Goal: Task Accomplishment & Management: Manage account settings

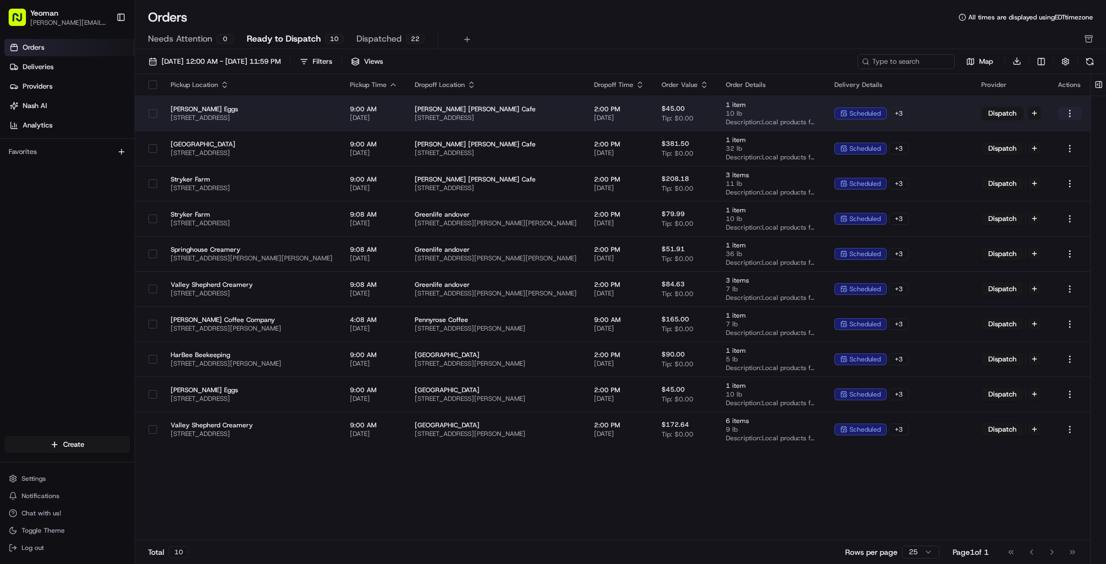
click at [1072, 112] on html "Yeoman [EMAIL_ADDRESS][DOMAIN_NAME] Toggle Sidebar Orders Deliveries Providers …" at bounding box center [553, 282] width 1106 height 564
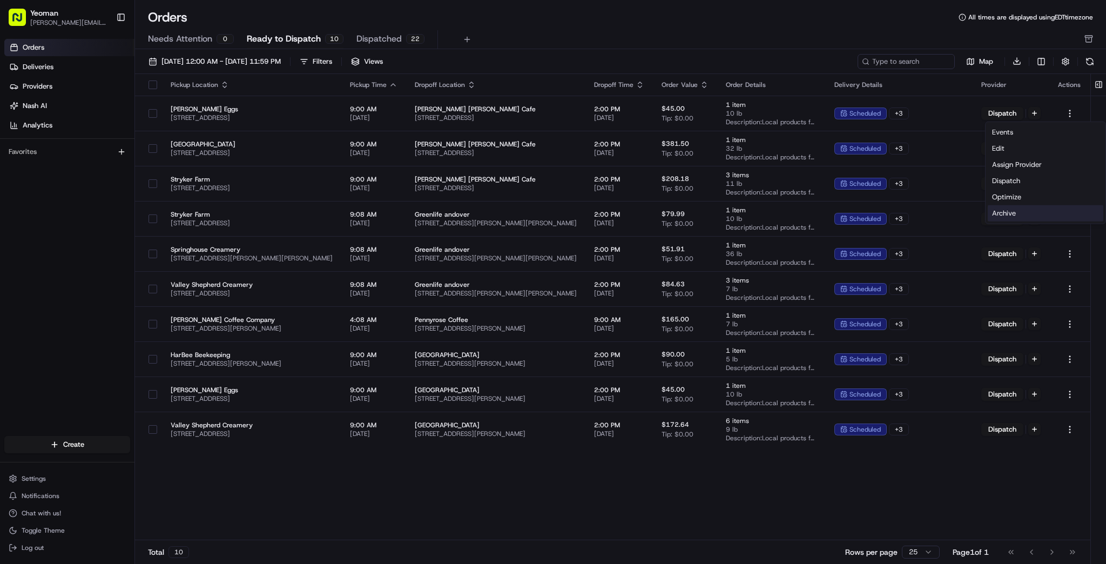
click at [1033, 216] on div "Archive" at bounding box center [1046, 213] width 116 height 16
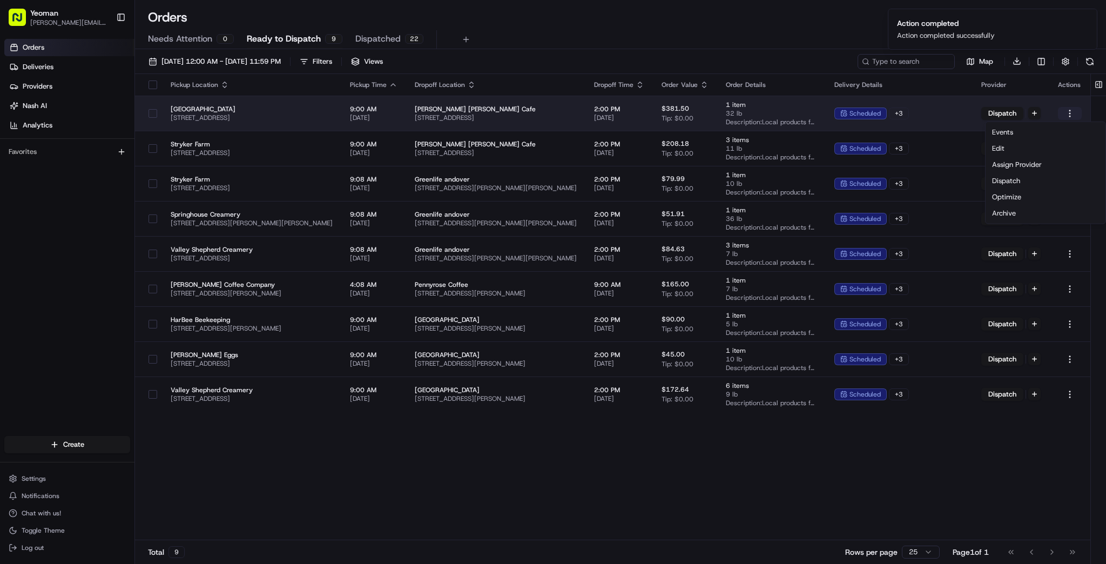
click at [1067, 111] on html "Yeoman [EMAIL_ADDRESS][DOMAIN_NAME] Toggle Sidebar Orders Deliveries Providers …" at bounding box center [553, 282] width 1106 height 564
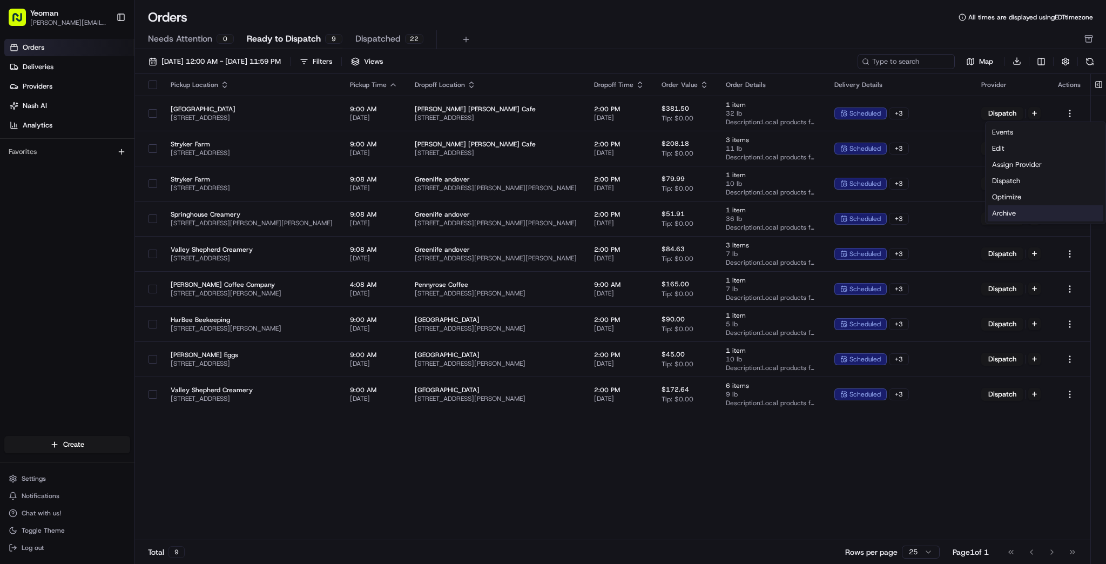
click at [1032, 211] on div "Archive" at bounding box center [1046, 213] width 116 height 16
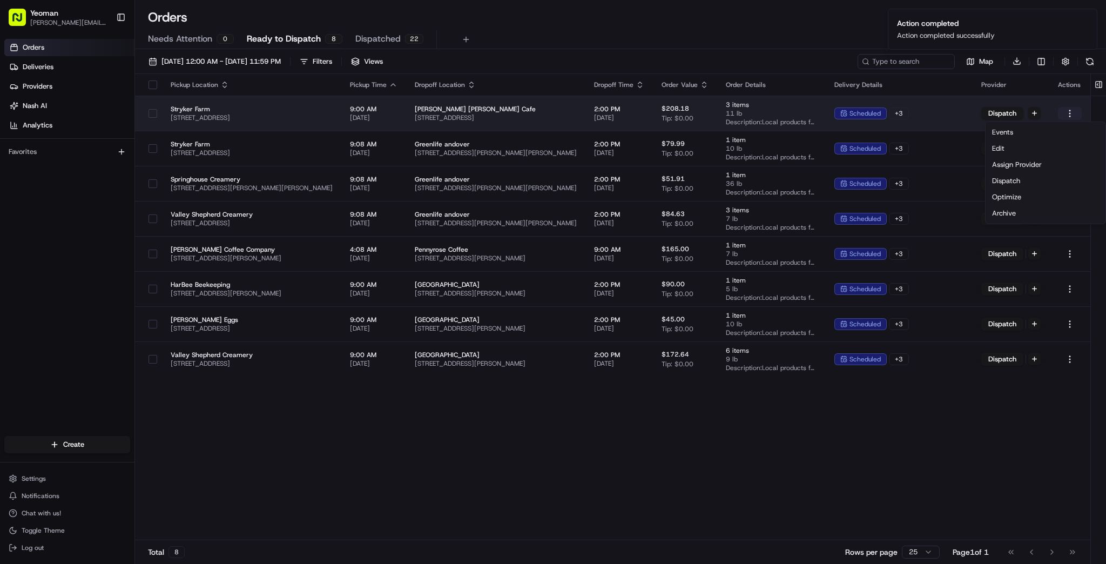
click at [1071, 113] on html "Yeoman [EMAIL_ADDRESS][DOMAIN_NAME] Toggle Sidebar Orders Deliveries Providers …" at bounding box center [553, 282] width 1106 height 564
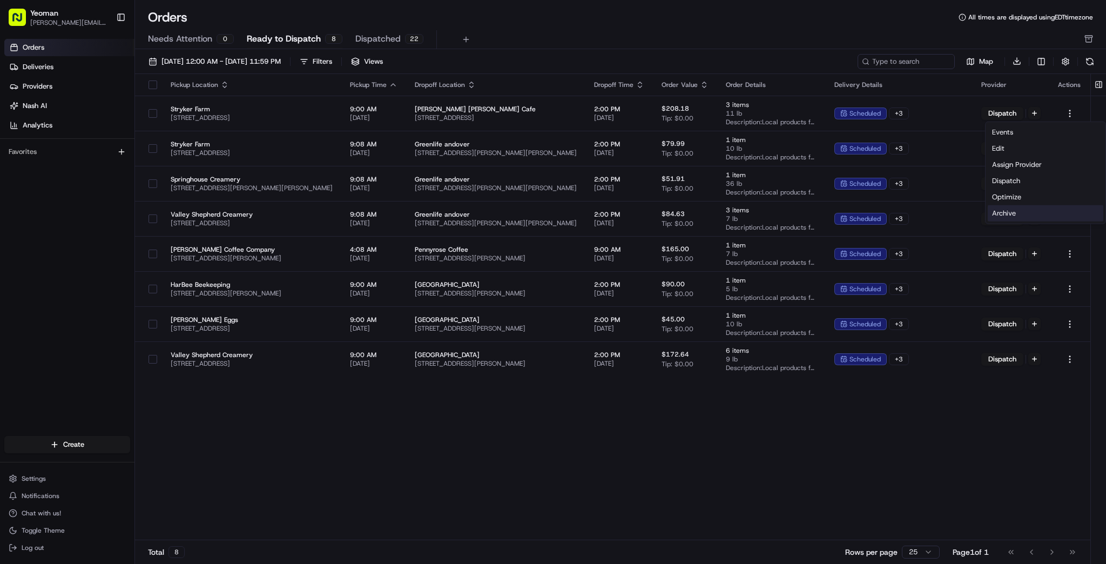
click at [1028, 214] on div "Archive" at bounding box center [1046, 213] width 116 height 16
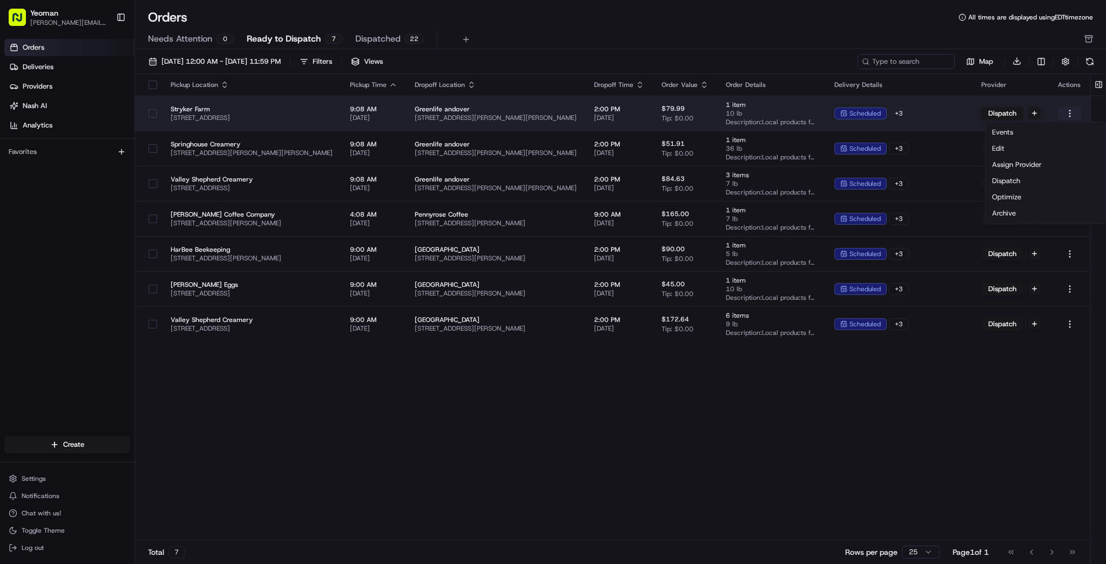
click at [1070, 112] on html "Yeoman [EMAIL_ADDRESS][DOMAIN_NAME] Toggle Sidebar Orders Deliveries Providers …" at bounding box center [553, 282] width 1106 height 564
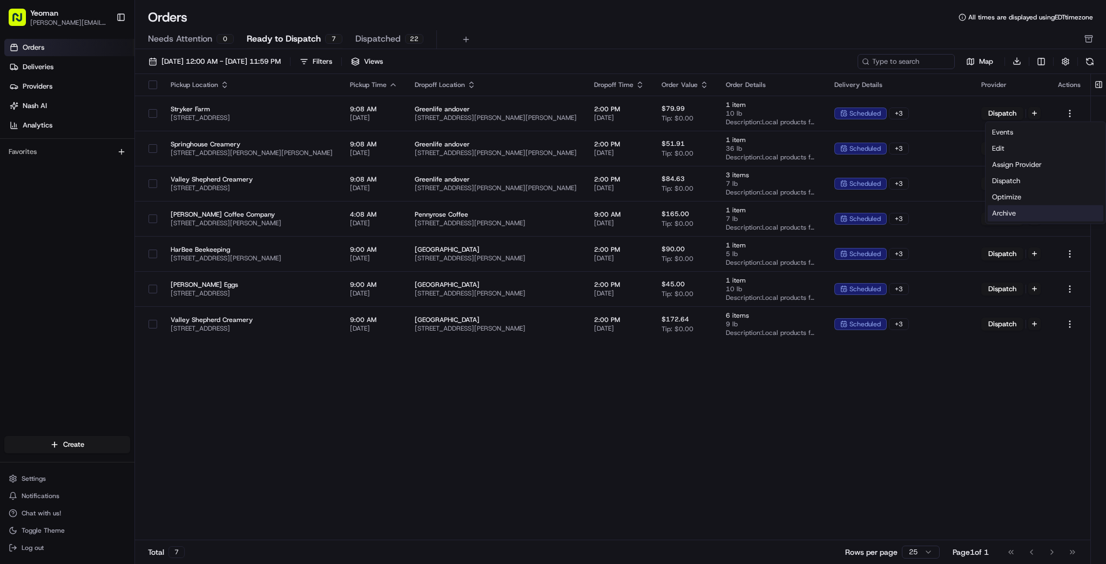
click at [1018, 212] on div "Archive" at bounding box center [1046, 213] width 116 height 16
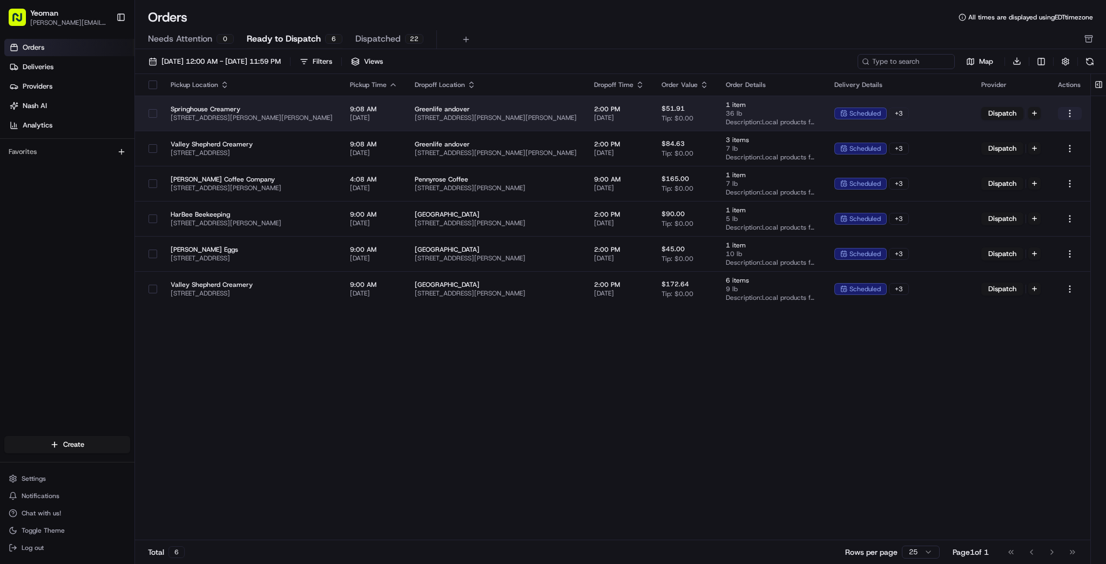
click at [1068, 115] on html "Yeoman [EMAIL_ADDRESS][DOMAIN_NAME] Toggle Sidebar Orders Deliveries Providers …" at bounding box center [553, 282] width 1106 height 564
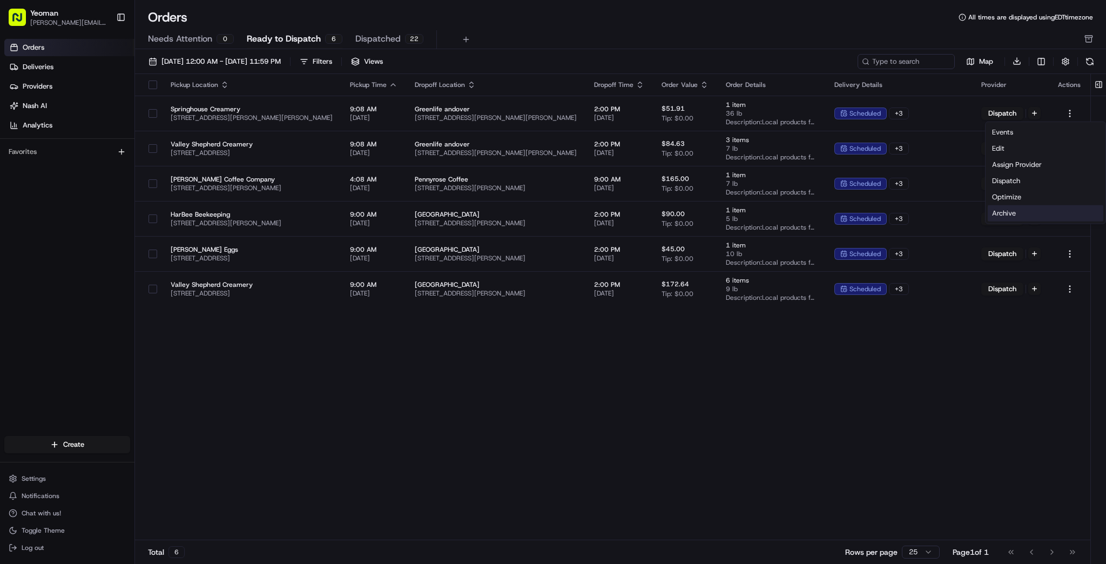
click at [1017, 213] on div "Archive" at bounding box center [1046, 213] width 116 height 16
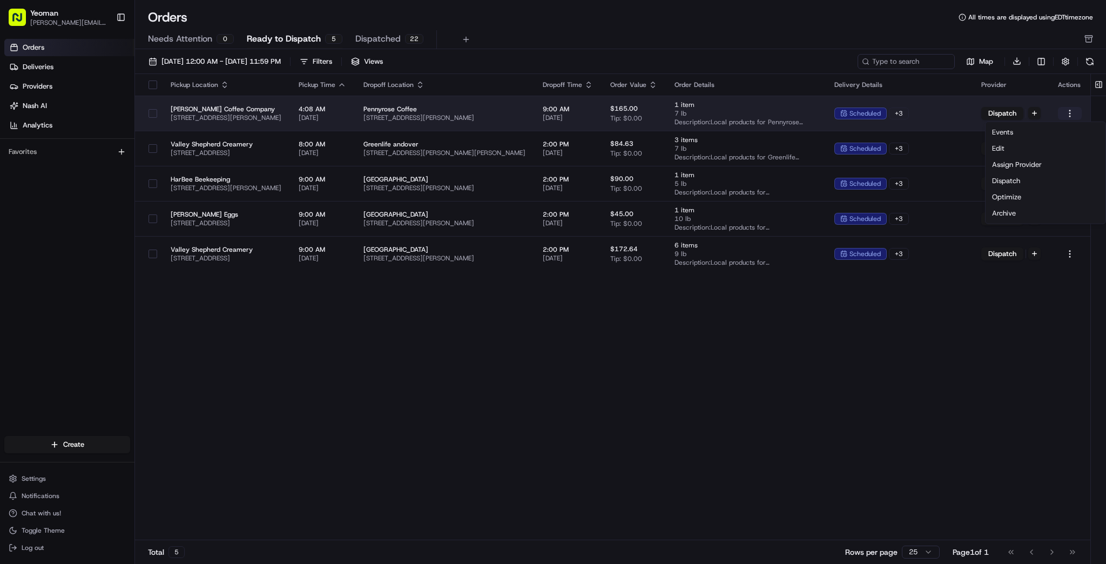
click at [1072, 110] on html "Yeoman sam@yeomanusa.com Toggle Sidebar Orders Deliveries Providers Nash AI Ana…" at bounding box center [553, 282] width 1106 height 564
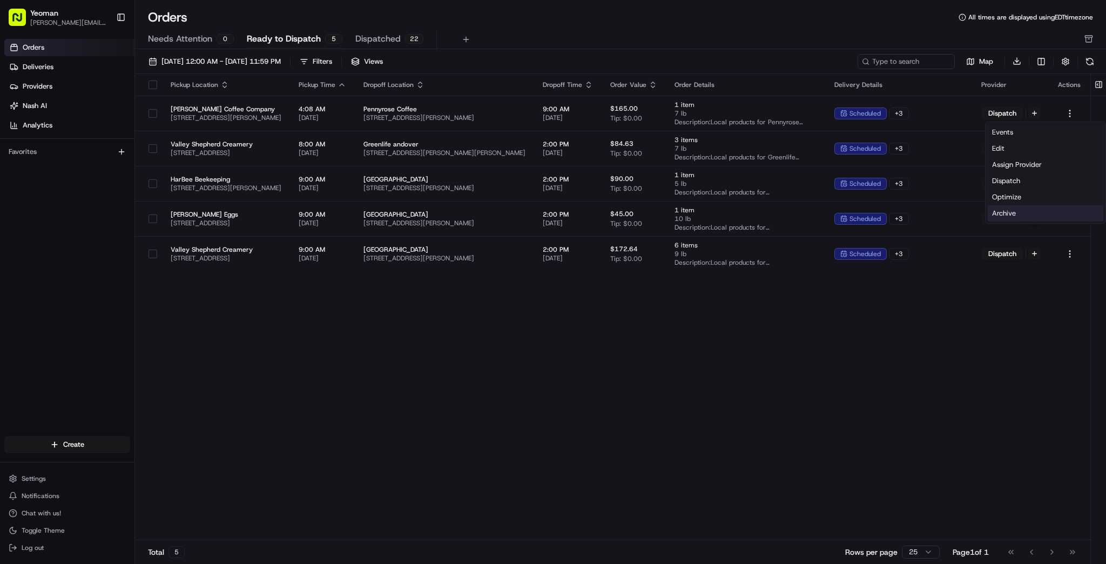
click at [999, 210] on div "Archive" at bounding box center [1046, 213] width 116 height 16
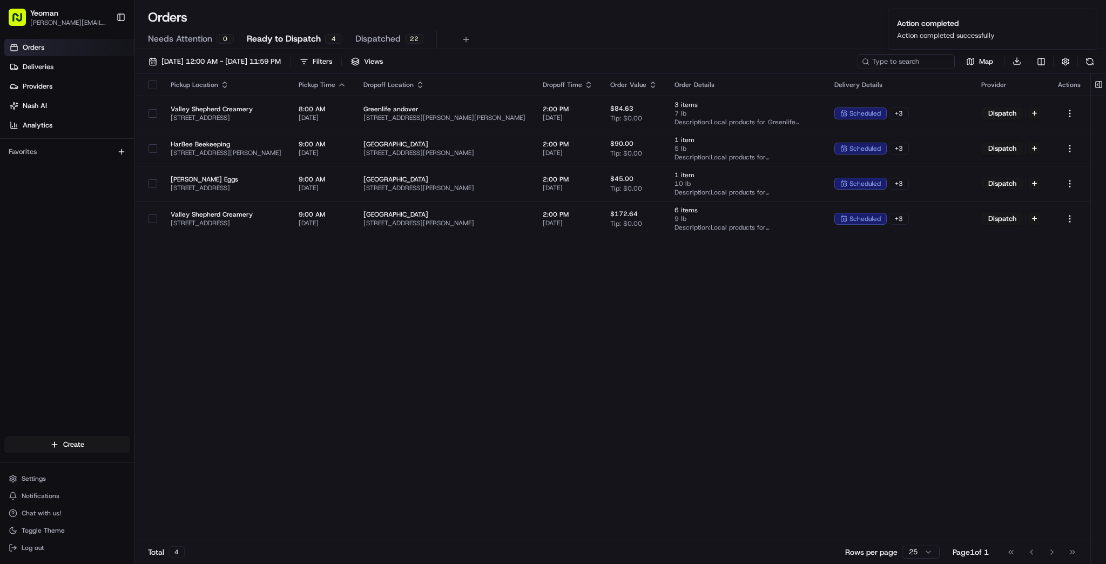
click at [706, 307] on div "Pickup Location Pickup Time Dropoff Location Dropoff Time Order Value Order Det…" at bounding box center [613, 307] width 956 height 467
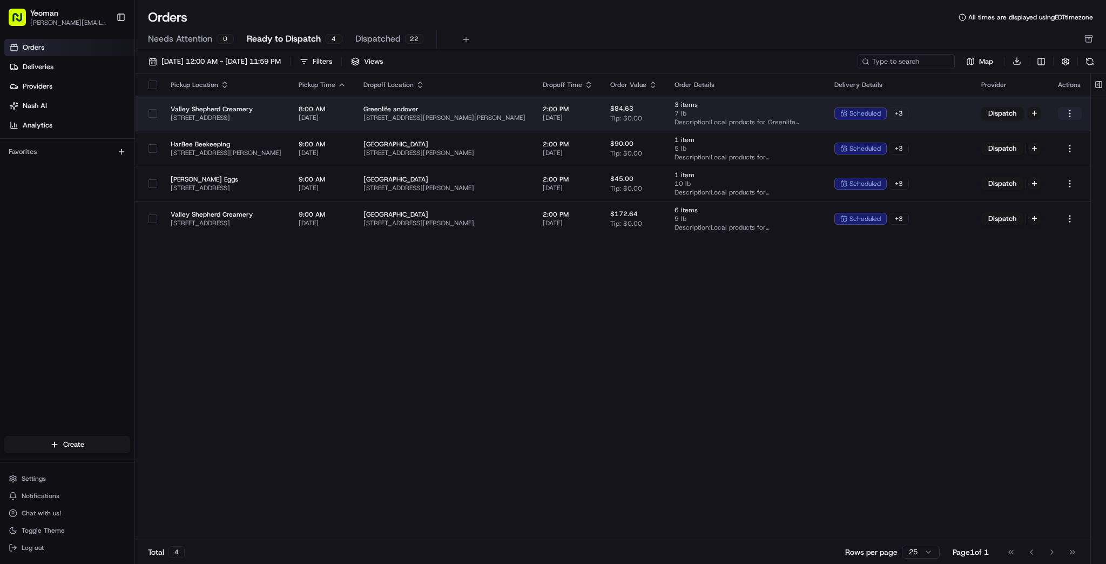
click at [1071, 110] on html "Yeoman sam@yeomanusa.com Toggle Sidebar Orders Deliveries Providers Nash AI Ana…" at bounding box center [553, 282] width 1106 height 564
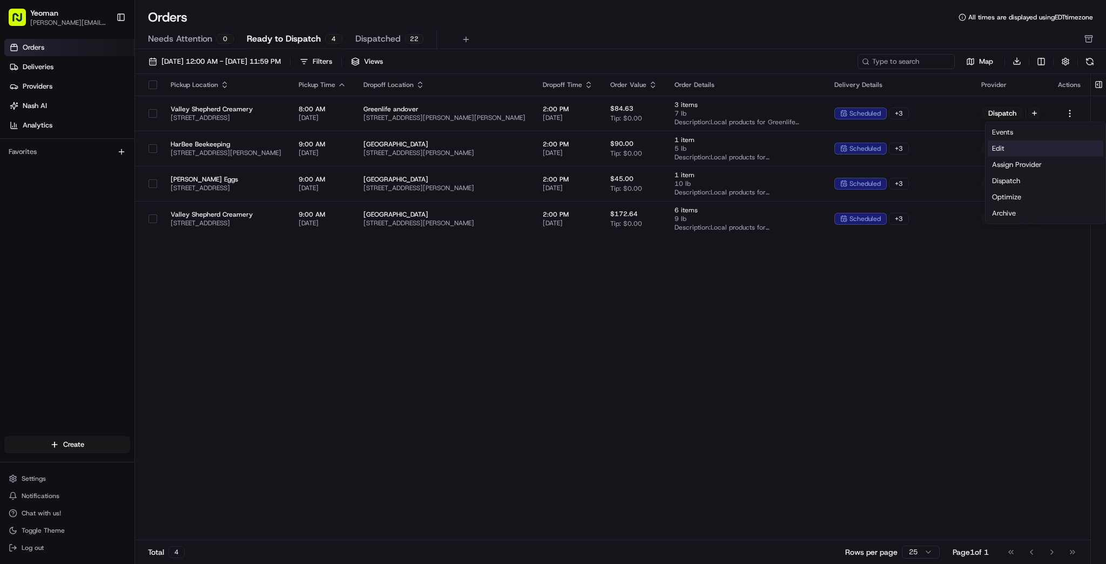
click at [1027, 148] on div "Edit" at bounding box center [1046, 148] width 116 height 16
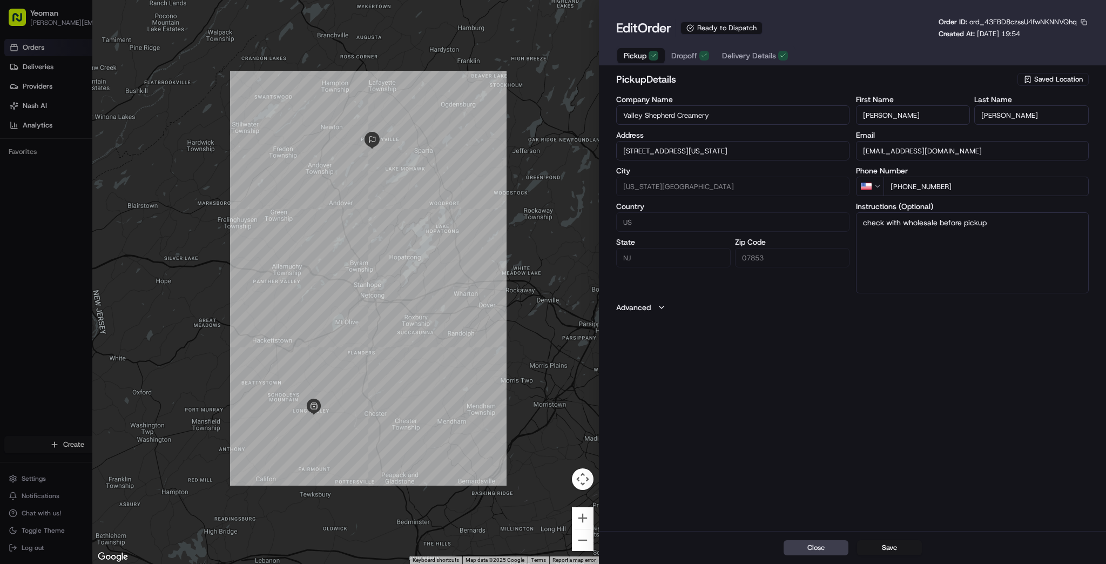
click at [650, 306] on label "Advanced" at bounding box center [633, 307] width 35 height 11
click at [653, 306] on button "Advanced" at bounding box center [852, 307] width 473 height 11
click at [744, 58] on span "Delivery Details" at bounding box center [749, 55] width 54 height 11
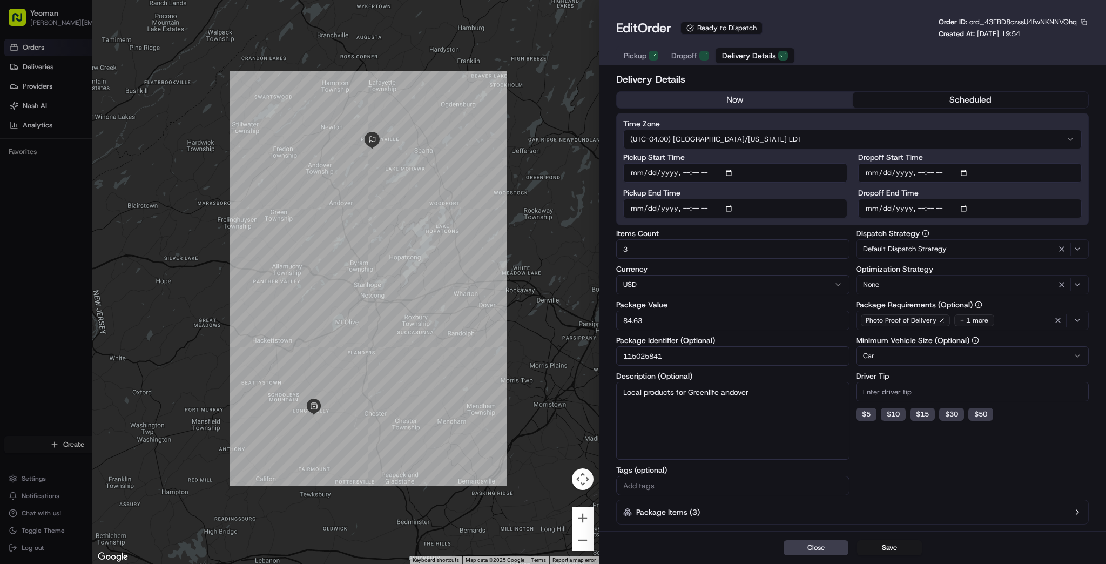
click at [731, 171] on input "Pickup Start Time" at bounding box center [735, 172] width 224 height 19
click at [757, 158] on label "Pickup Start Time" at bounding box center [735, 157] width 224 height 8
click at [757, 163] on input "Pickup Start Time" at bounding box center [735, 172] width 224 height 19
click at [765, 166] on input "Pickup Start Time" at bounding box center [735, 172] width 224 height 19
click at [812, 547] on button "Close" at bounding box center [816, 547] width 65 height 15
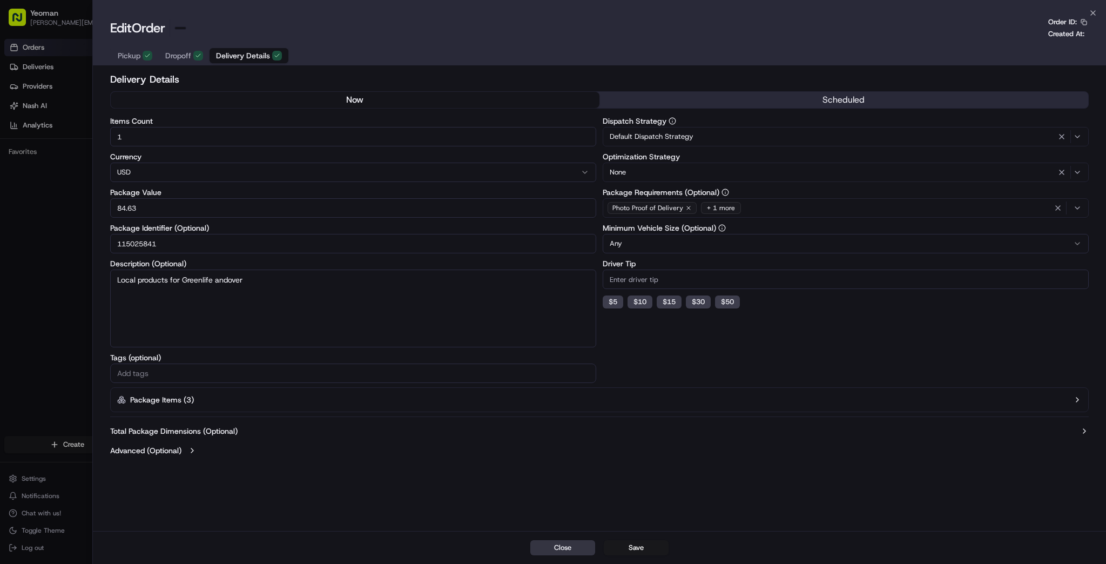
type input "1"
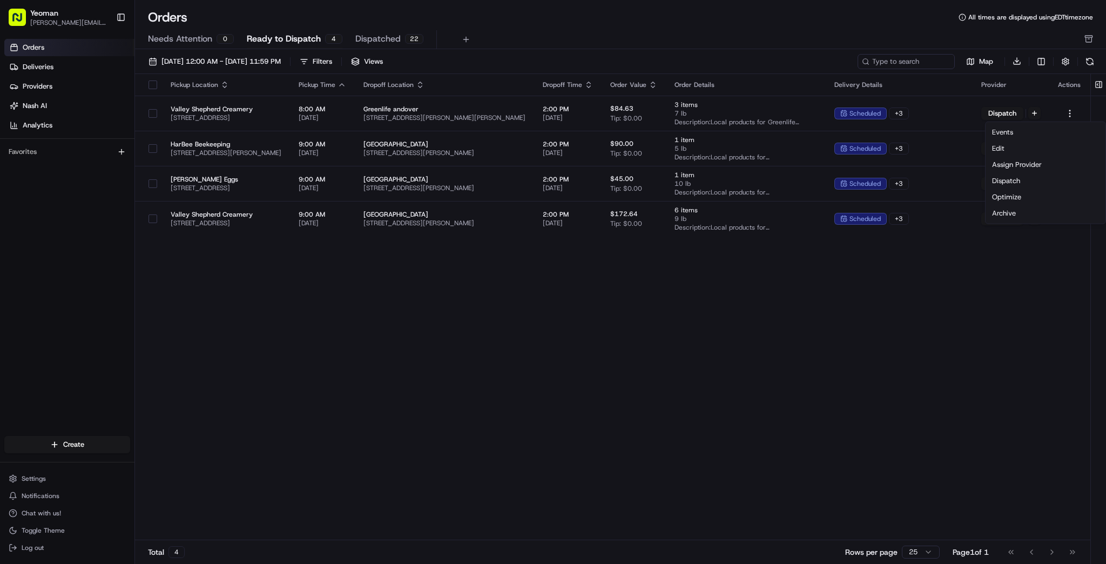
click at [874, 313] on div "Pickup Location Pickup Time Dropoff Location Dropoff Time Order Value Order Det…" at bounding box center [613, 307] width 956 height 467
